Goal: Communication & Community: Share content

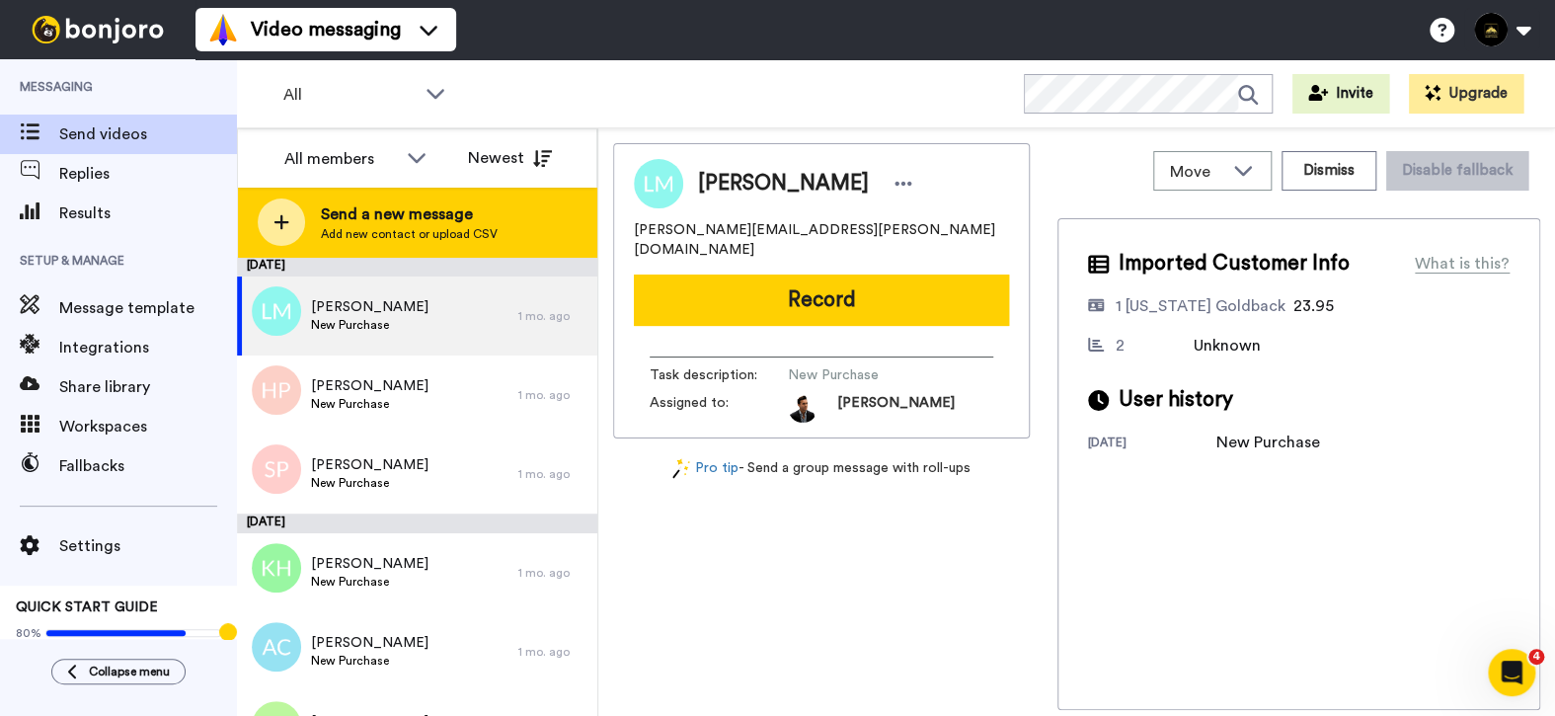
click at [460, 237] on span "Add new contact or upload CSV" at bounding box center [409, 234] width 177 height 16
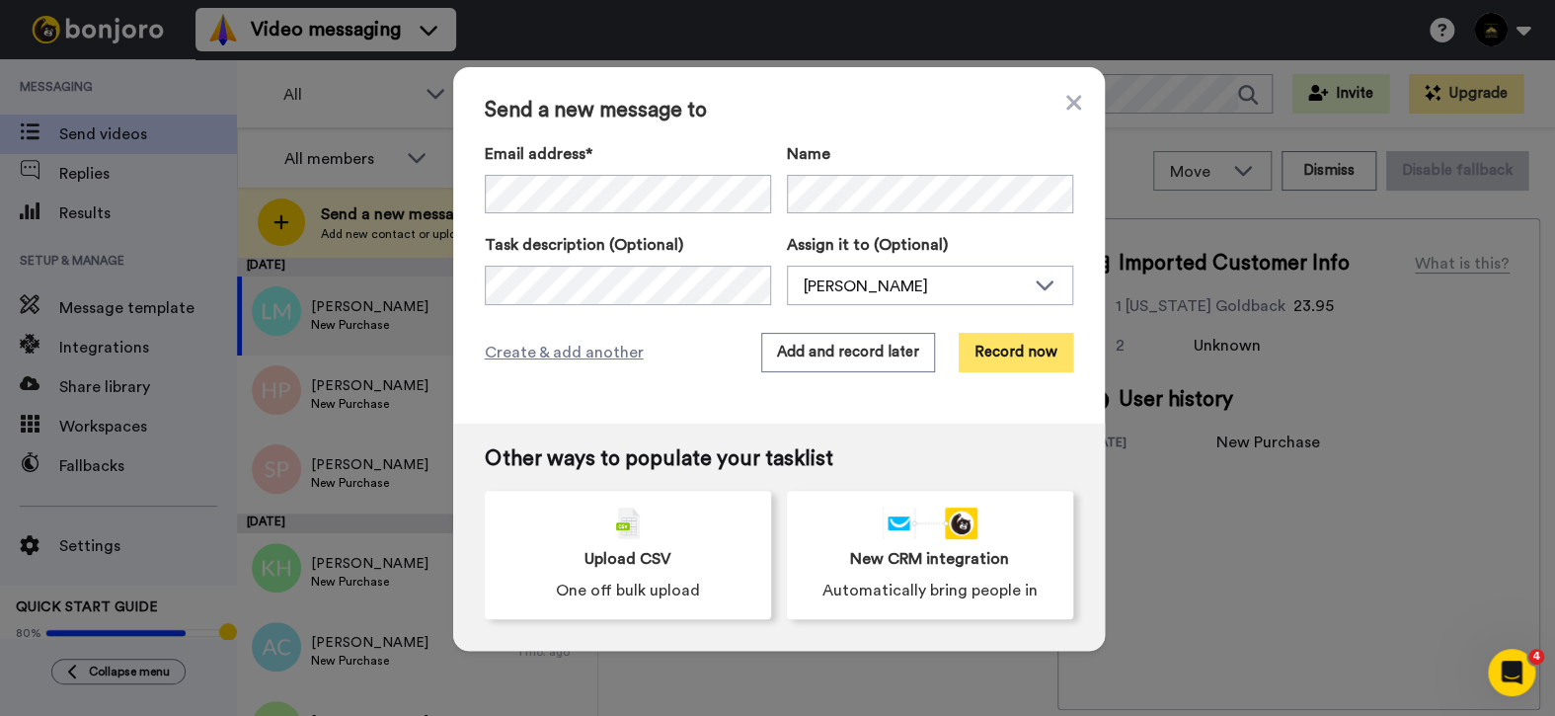
click at [1011, 364] on button "Record now" at bounding box center [1016, 352] width 115 height 39
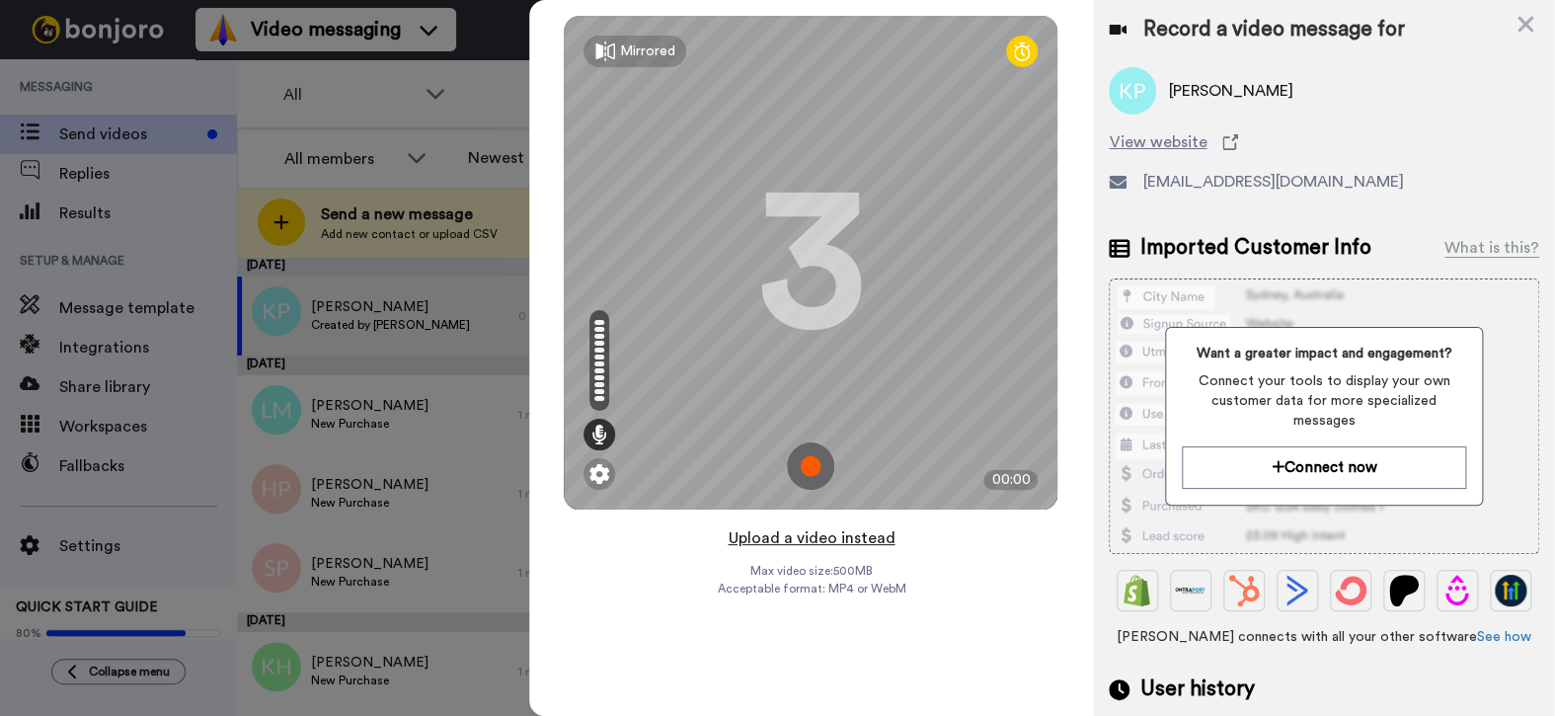
click at [799, 536] on button "Upload a video instead" at bounding box center [811, 538] width 179 height 26
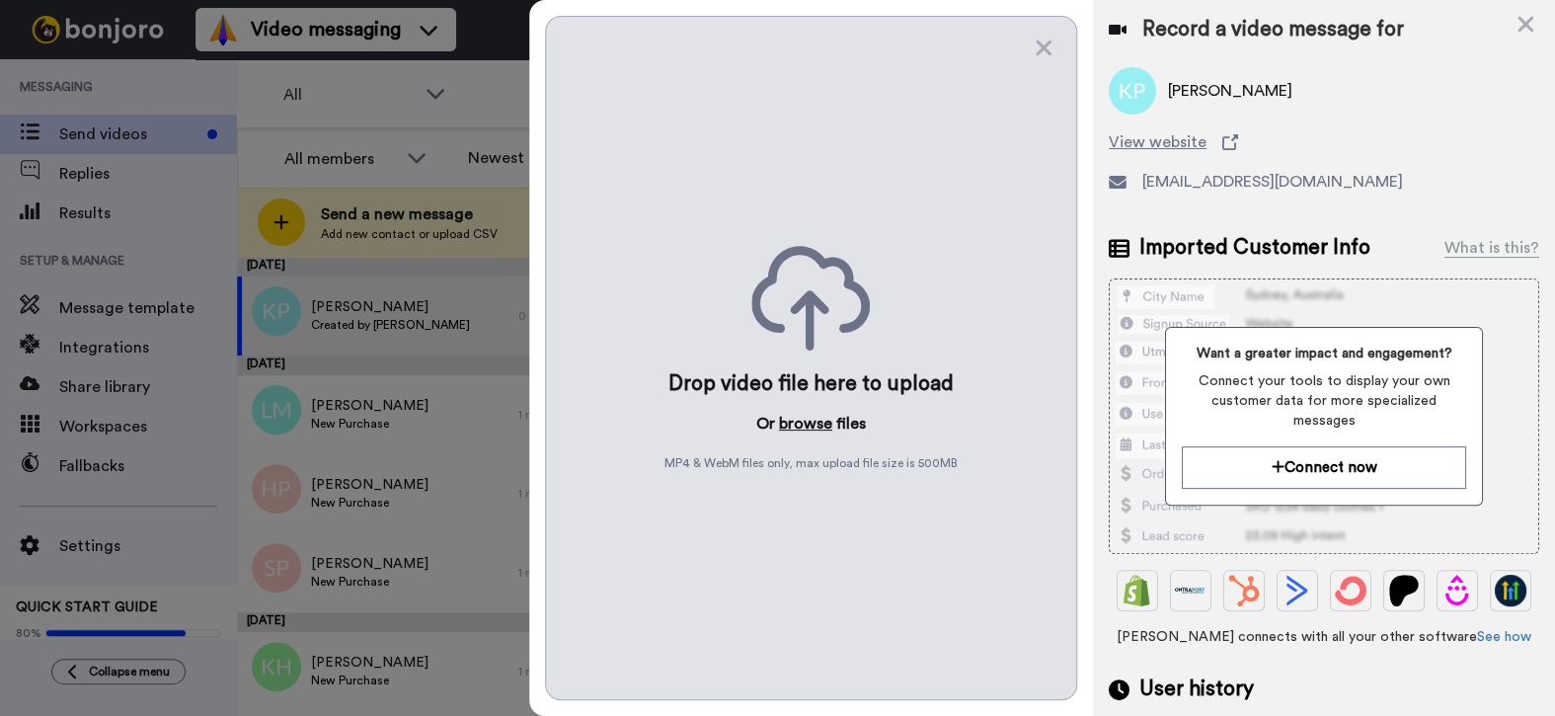
click at [797, 412] on button "browse" at bounding box center [805, 424] width 53 height 24
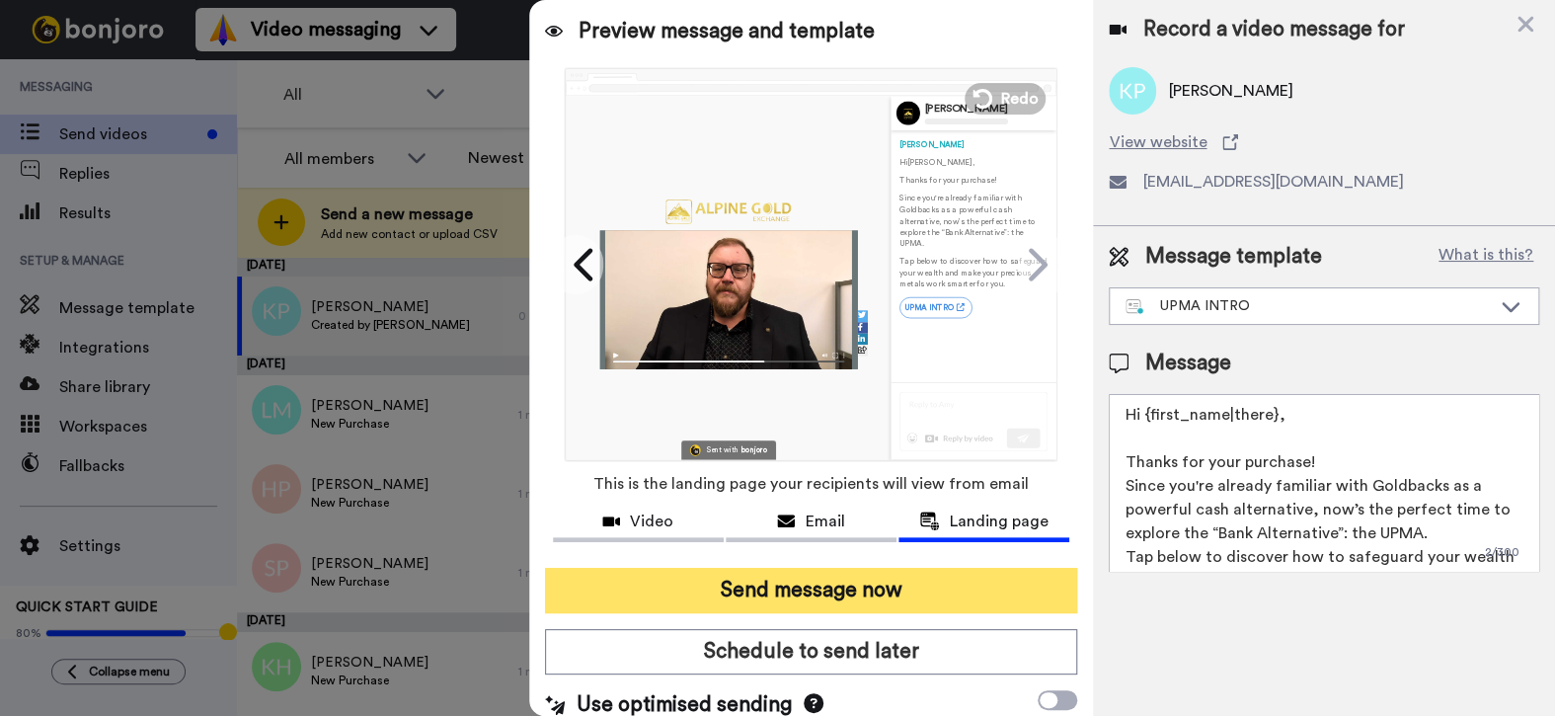
click at [792, 593] on button "Send message now" at bounding box center [811, 590] width 533 height 45
